Goal: Navigation & Orientation: Understand site structure

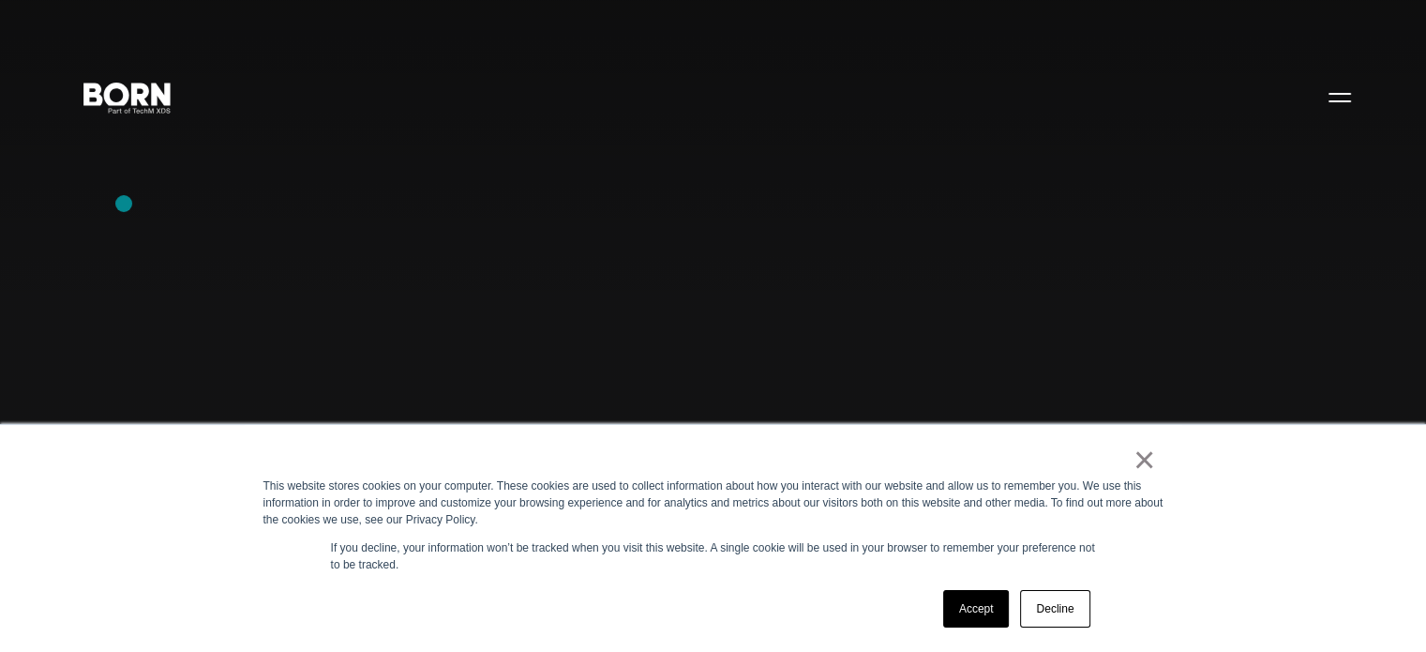
scroll to position [281, 0]
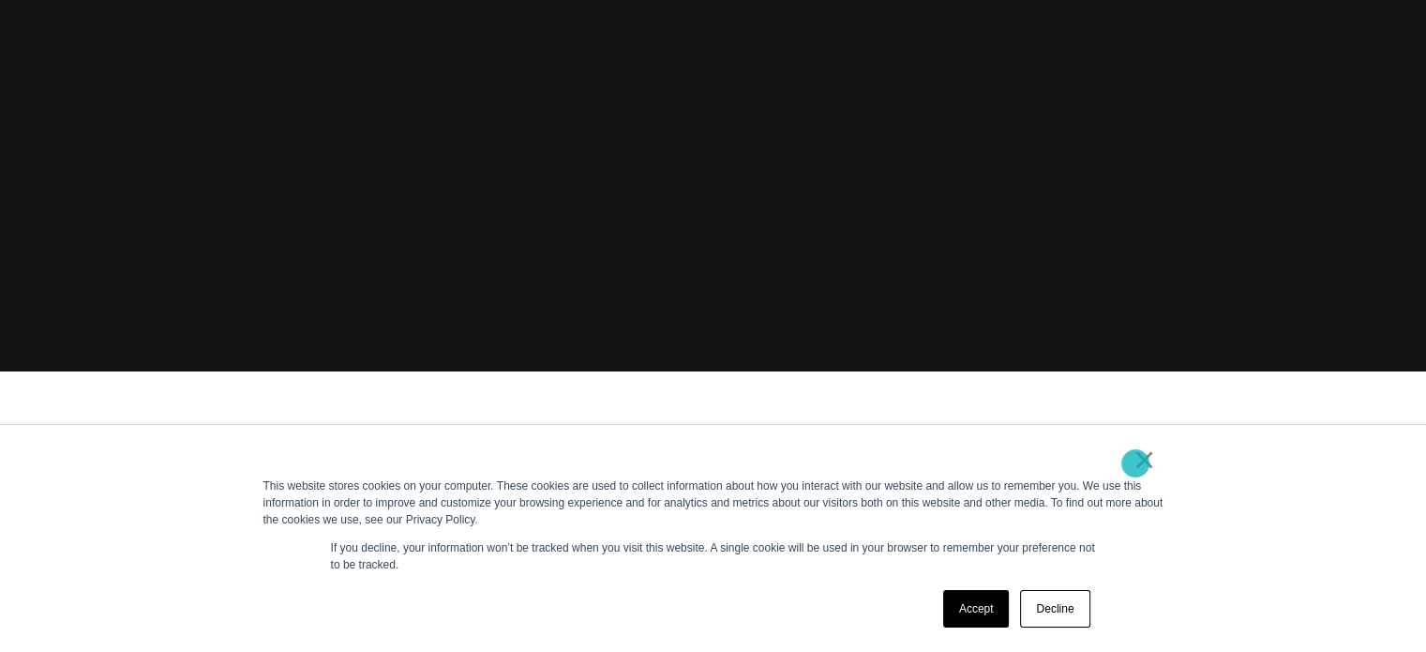
click at [1135, 463] on link "×" at bounding box center [1144, 459] width 22 height 17
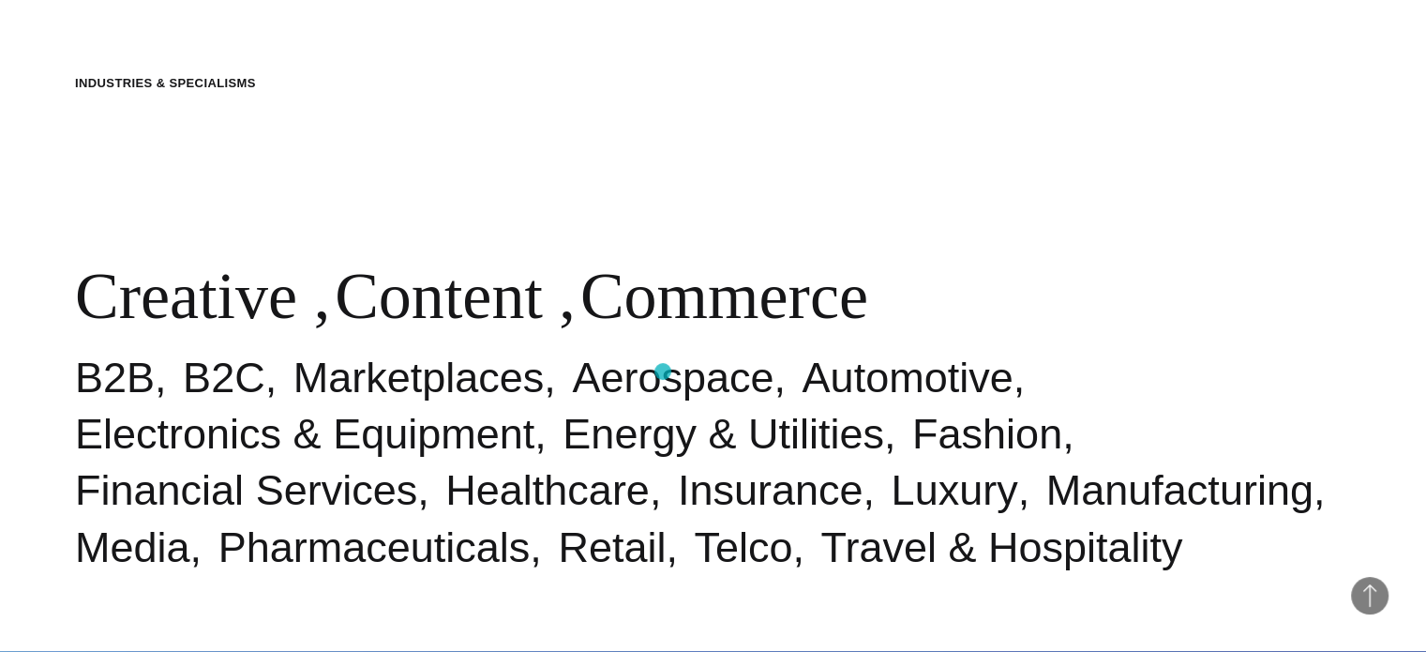
scroll to position [656, 0]
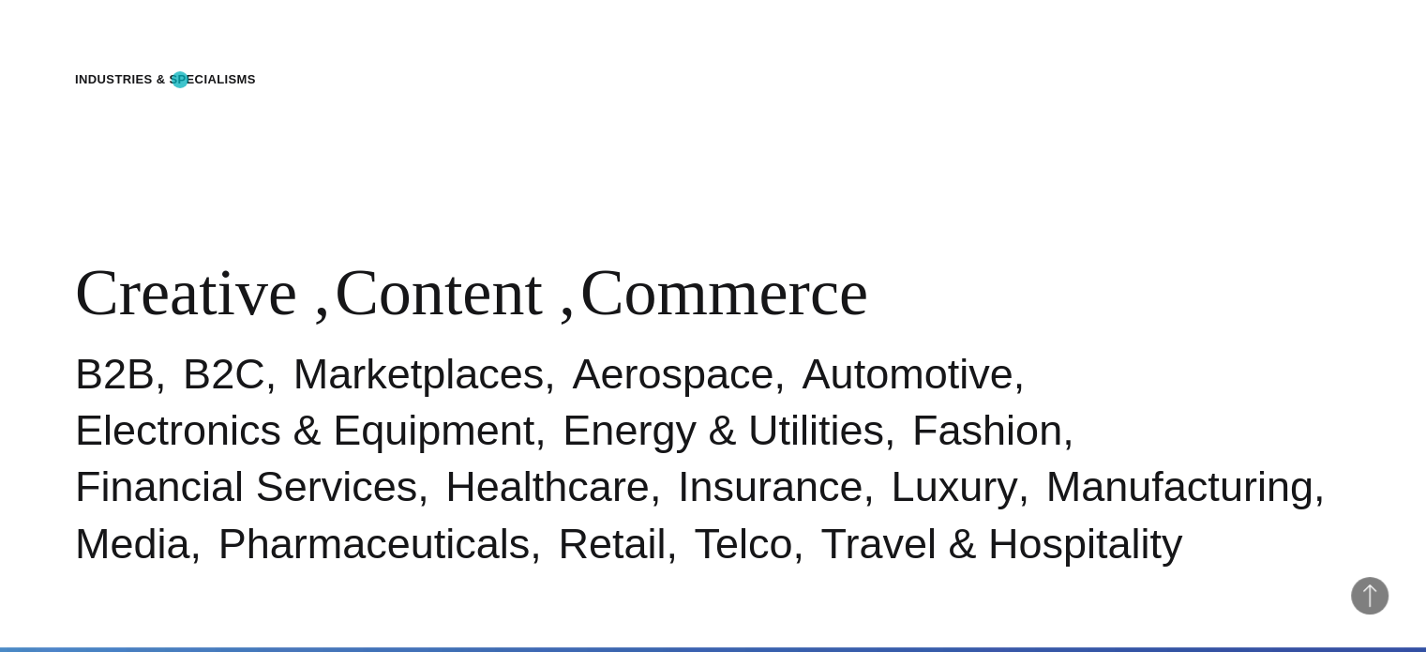
click at [180, 80] on div "Industries & Specialisms" at bounding box center [165, 79] width 181 height 19
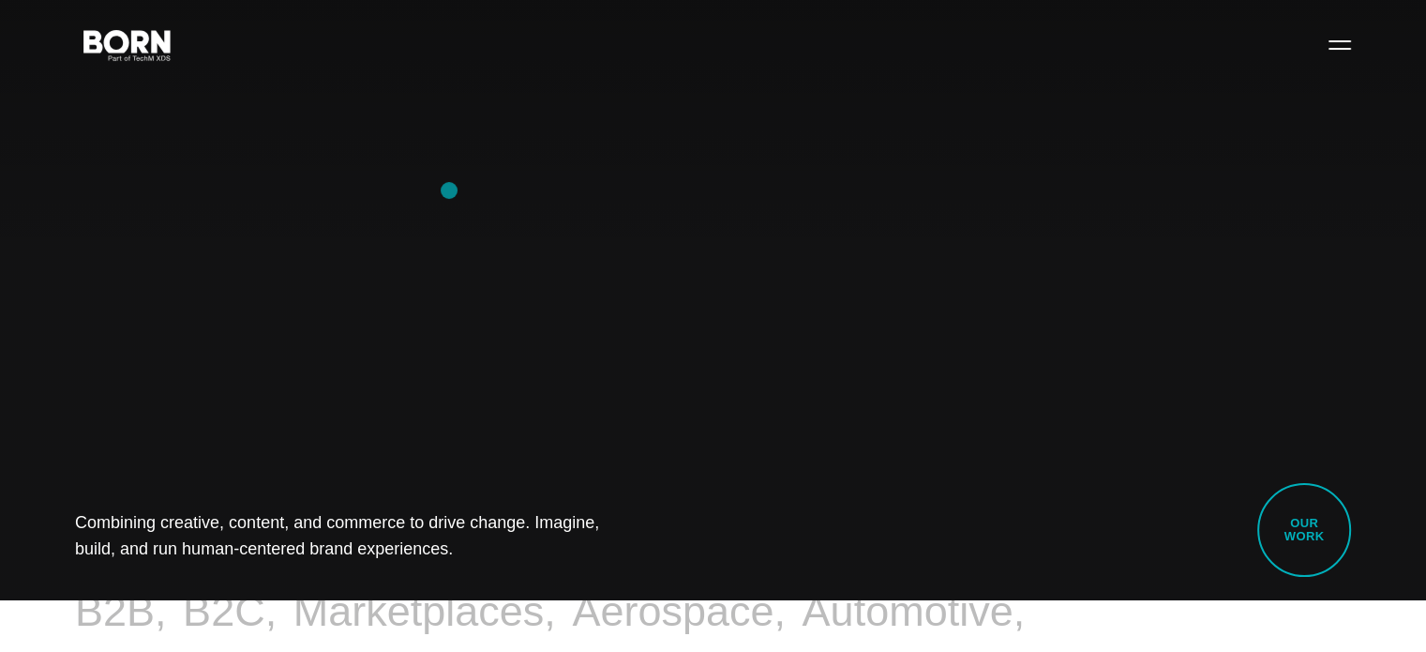
scroll to position [0, 0]
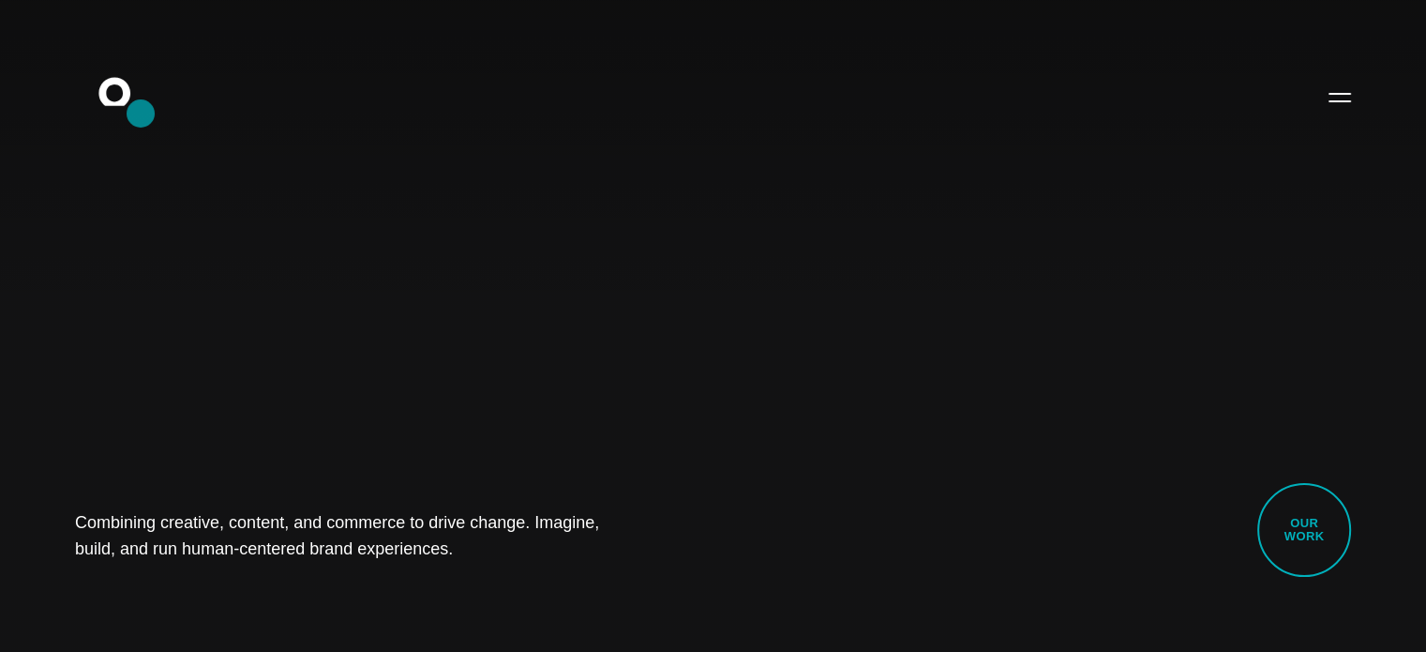
click at [141, 113] on icon ".st0{display:none;} .st1{display:inline;} .st2{font-family:'HelveticaNeue-Mediu…" at bounding box center [127, 96] width 120 height 49
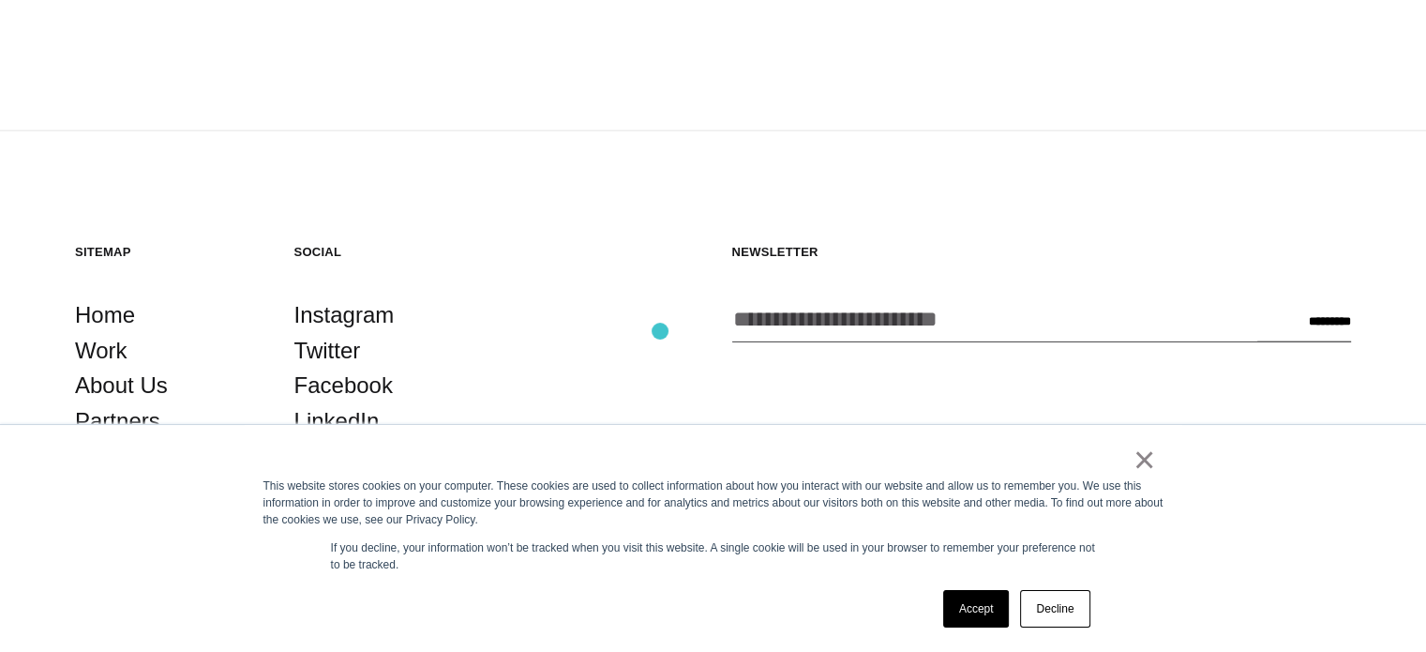
scroll to position [4916, 0]
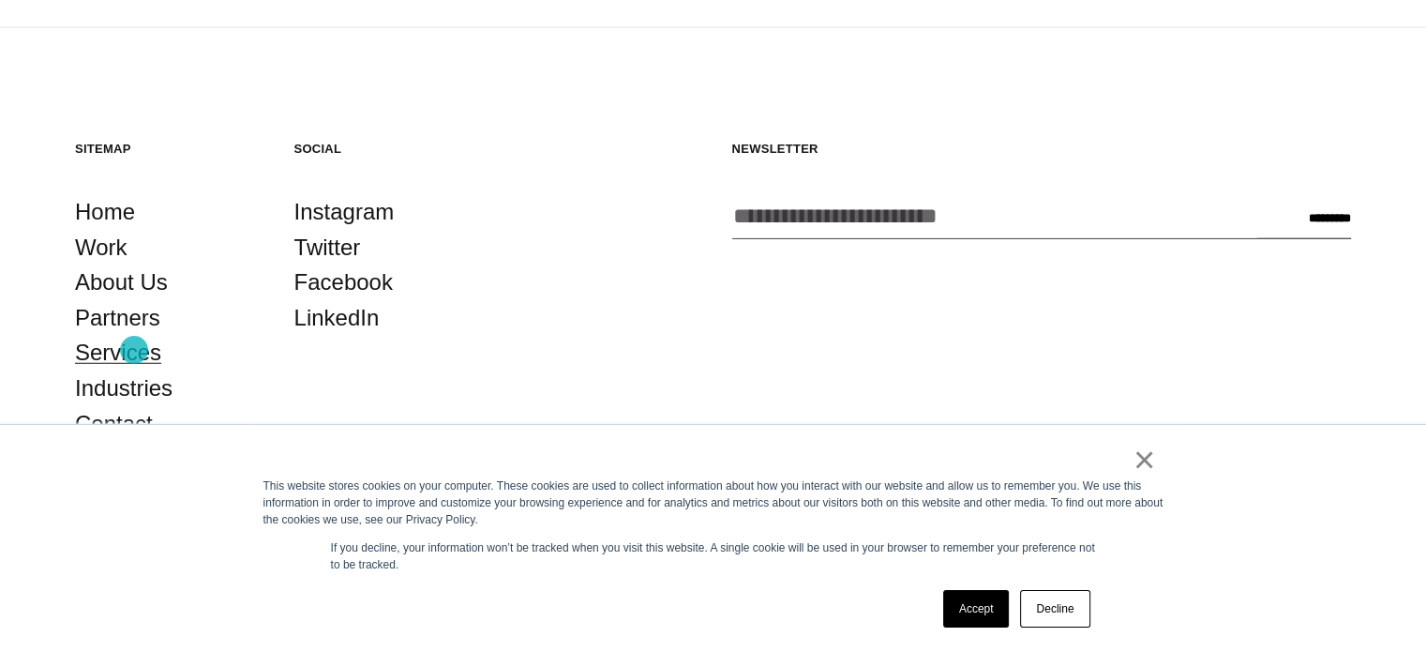
click at [134, 350] on link "Services" at bounding box center [118, 353] width 86 height 36
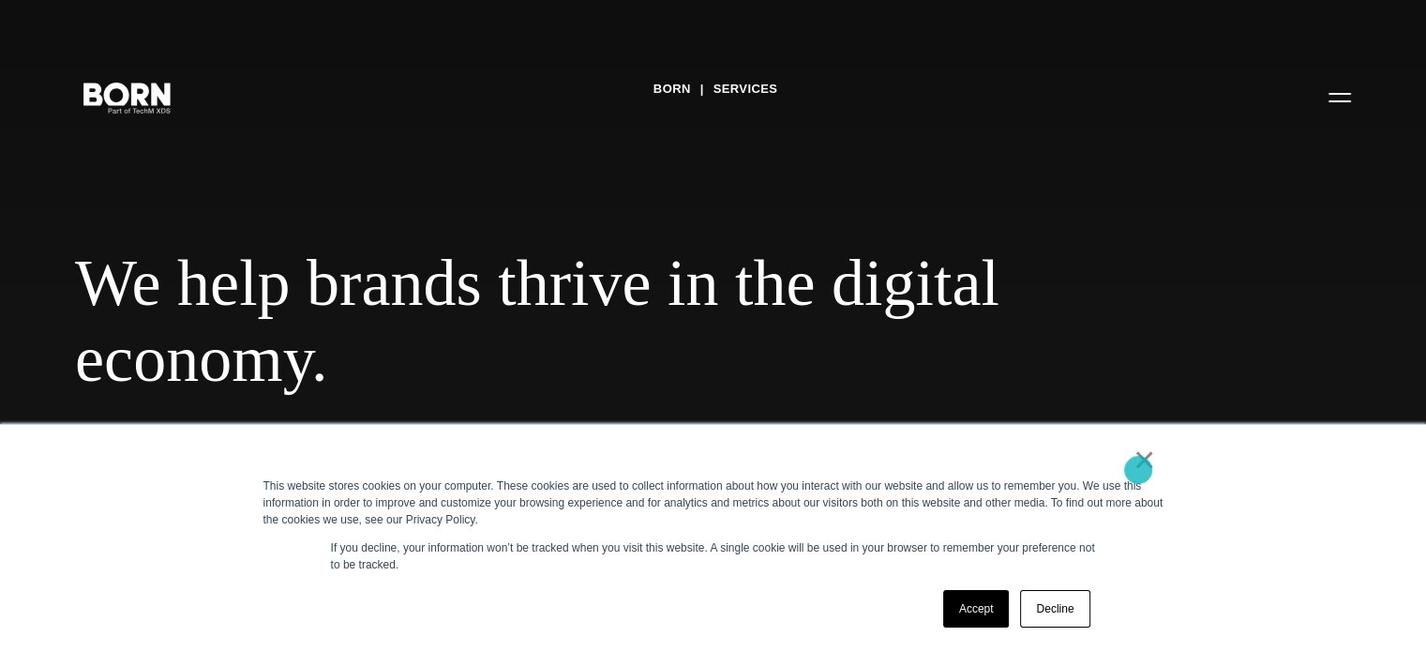
click at [1138, 468] on link "×" at bounding box center [1144, 459] width 22 height 17
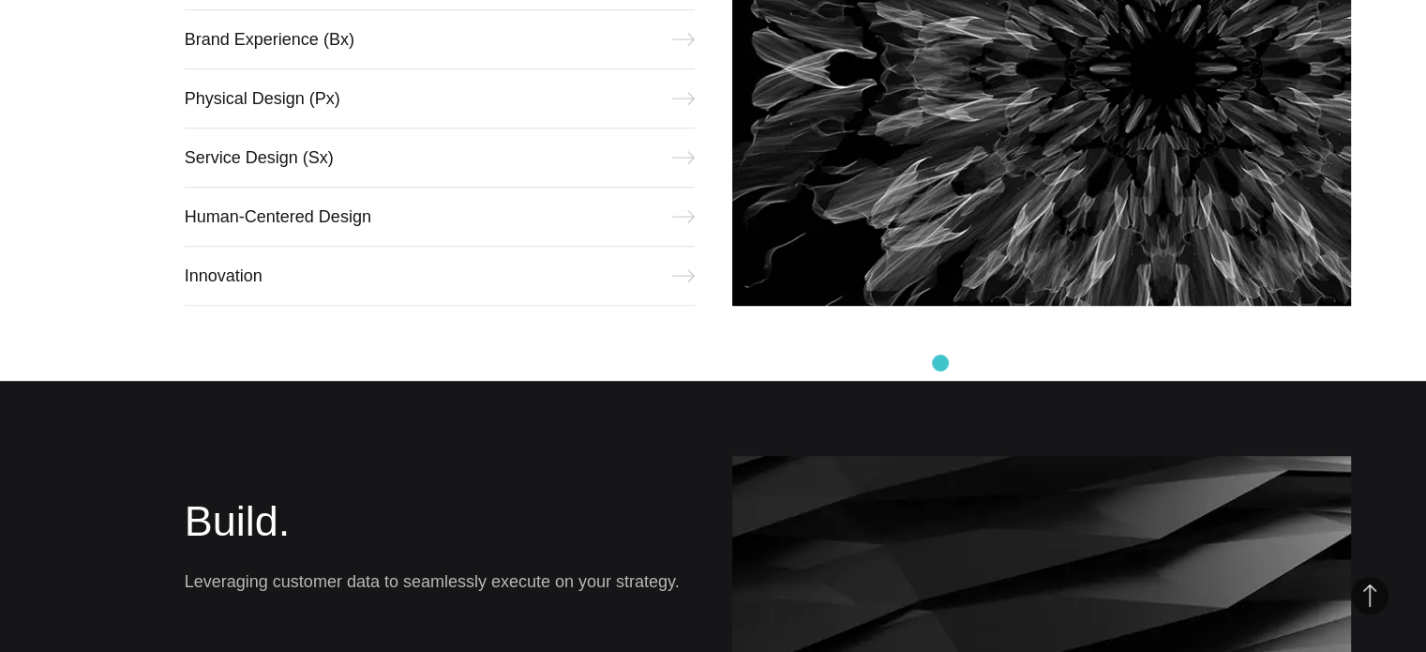
scroll to position [1031, 0]
